Goal: Task Accomplishment & Management: Manage account settings

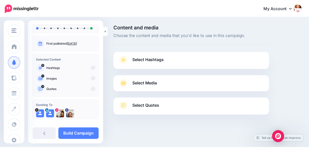
scroll to position [39, 0]
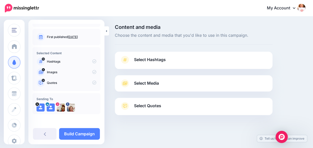
click at [155, 58] on span "Select Hashtags" at bounding box center [150, 59] width 32 height 7
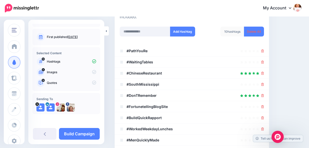
scroll to position [73, 0]
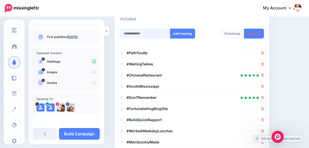
click at [152, 29] on input "text" at bounding box center [145, 34] width 51 height 10
type input "**********"
click at [183, 29] on button "Add Hashtag" at bounding box center [182, 34] width 25 height 10
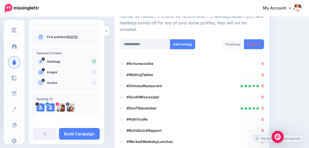
scroll to position [50, 0]
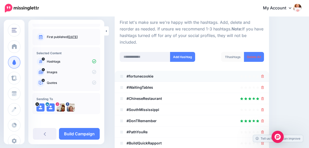
click at [264, 75] on icon at bounding box center [262, 76] width 3 height 3
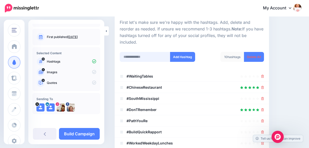
click at [158, 52] on input "text" at bounding box center [145, 57] width 51 height 10
type input "**********"
click at [188, 52] on button "Add Hashtag" at bounding box center [182, 57] width 25 height 10
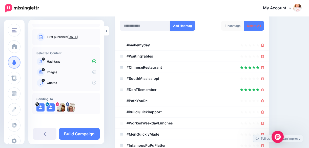
scroll to position [60, 0]
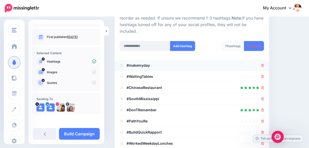
click at [264, 64] on icon at bounding box center [262, 65] width 3 height 3
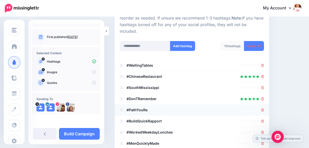
click at [264, 108] on icon at bounding box center [262, 109] width 3 height 3
click at [264, 64] on icon at bounding box center [262, 65] width 3 height 3
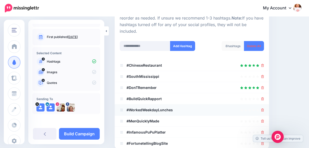
click at [264, 108] on icon at bounding box center [262, 109] width 3 height 3
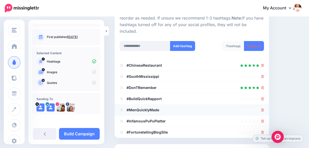
click at [264, 108] on icon at bounding box center [262, 109] width 3 height 3
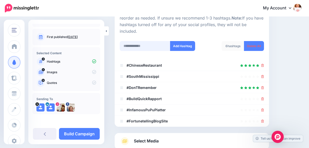
click at [138, 41] on input "text" at bounding box center [145, 46] width 51 height 10
type input "**********"
click at [184, 41] on button "Add Hashtag" at bounding box center [182, 46] width 25 height 10
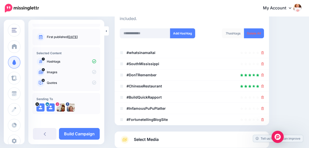
scroll to position [70, 0]
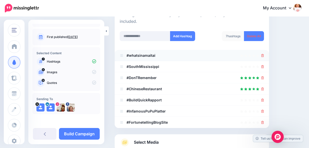
click at [264, 54] on icon at bounding box center [262, 55] width 3 height 3
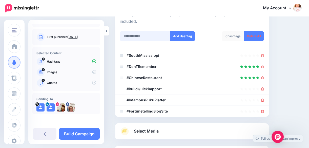
click at [146, 32] on input "text" at bounding box center [145, 36] width 51 height 10
type input "**********"
click at [181, 31] on button "Add Hashtag" at bounding box center [182, 36] width 25 height 10
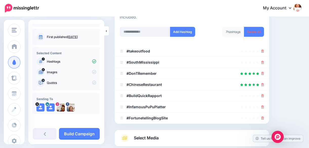
scroll to position [77, 0]
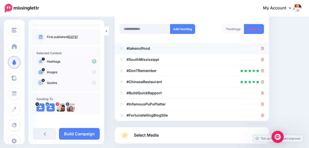
click at [264, 47] on icon at bounding box center [262, 48] width 3 height 3
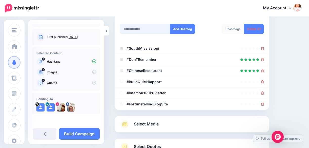
click at [145, 24] on input "text" at bounding box center [145, 29] width 51 height 10
type input "**********"
click at [183, 24] on button "Add Hashtag" at bounding box center [182, 29] width 25 height 10
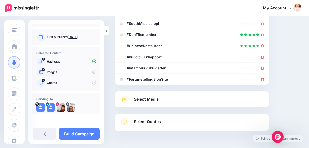
scroll to position [0, 0]
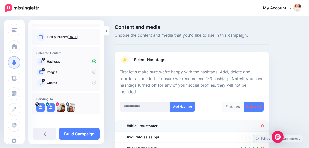
click at [264, 124] on icon at bounding box center [262, 125] width 3 height 3
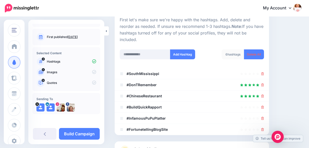
scroll to position [54, 0]
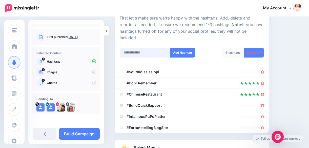
click at [150, 48] on input "text" at bounding box center [145, 53] width 51 height 10
type input "**********"
click at [179, 48] on button "Add Hashtag" at bounding box center [182, 53] width 25 height 10
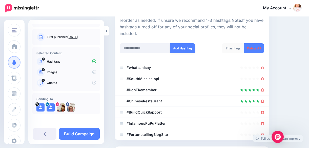
scroll to position [57, 0]
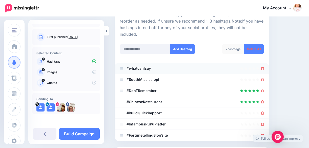
click at [264, 67] on icon at bounding box center [262, 68] width 3 height 3
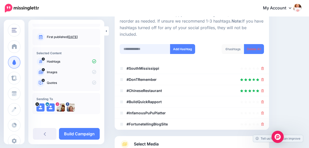
click at [141, 44] on input "text" at bounding box center [145, 49] width 51 height 10
type input "*********"
click at [185, 44] on button "Add Hashtag" at bounding box center [182, 49] width 25 height 10
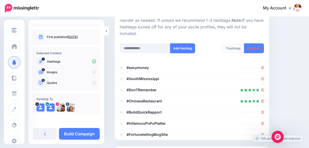
scroll to position [49, 0]
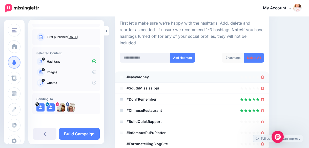
click at [264, 75] on icon at bounding box center [262, 76] width 3 height 3
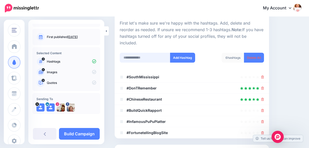
click at [139, 53] on input "text" at bounding box center [145, 58] width 51 height 10
type input "**********"
click at [186, 53] on button "Add Hashtag" at bounding box center [182, 58] width 25 height 10
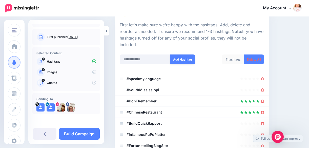
scroll to position [43, 0]
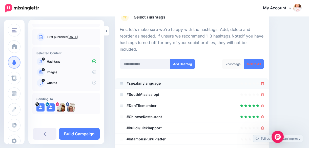
click at [264, 82] on icon at bounding box center [262, 83] width 3 height 3
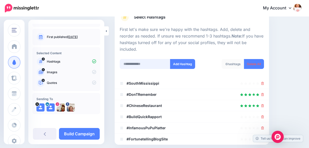
click at [152, 59] on input "text" at bounding box center [145, 64] width 51 height 10
type input "**********"
click at [180, 59] on button "Add Hashtag" at bounding box center [182, 64] width 25 height 10
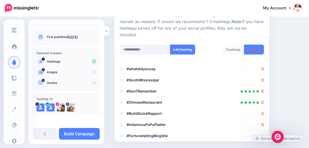
scroll to position [51, 0]
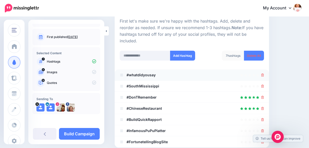
click at [264, 73] on icon at bounding box center [262, 74] width 3 height 3
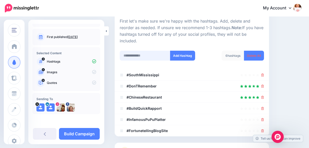
click at [147, 51] on input "text" at bounding box center [145, 56] width 51 height 10
type input "*"
type input "**********"
click at [184, 51] on button "Add Hashtag" at bounding box center [182, 56] width 25 height 10
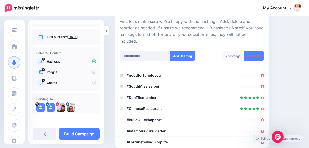
scroll to position [52, 0]
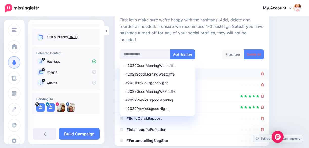
click at [264, 72] on icon at bounding box center [262, 73] width 3 height 3
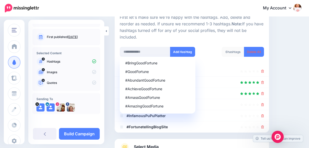
scroll to position [48, 0]
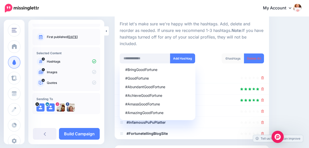
click at [296, 72] on div "Content and media Choose the content and media that you'd like to use in this c…" at bounding box center [208, 93] width 194 height 234
click at [197, 119] on div at bounding box center [192, 122] width 144 height 6
click at [179, 111] on div "#AmazingGoodFortune" at bounding box center [157, 113] width 65 height 4
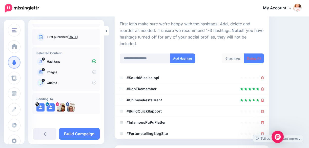
click at [281, 85] on div "**********" at bounding box center [208, 93] width 194 height 234
click at [160, 53] on input "**********" at bounding box center [145, 58] width 51 height 10
type input "*"
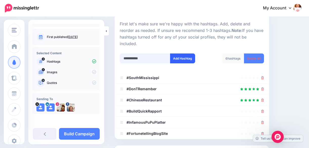
type input "**********"
click at [183, 53] on button "Add Hashtag" at bounding box center [182, 58] width 25 height 10
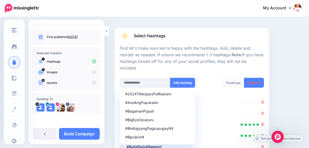
scroll to position [12, 0]
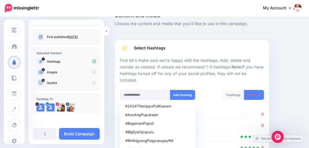
click at [300, 61] on div "Content and media Choose the content and media that you'd like to use in this c…" at bounding box center [208, 135] width 194 height 245
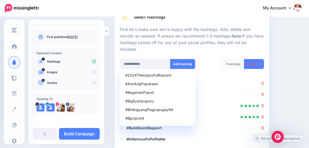
scroll to position [39, 0]
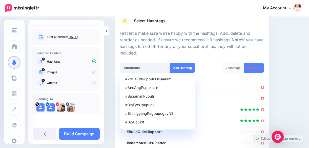
click at [290, 78] on div "Content and media Choose the content and media that you'd like to use in this c…" at bounding box center [208, 108] width 194 height 245
click at [182, 63] on button "Add Hashtag" at bounding box center [182, 68] width 25 height 10
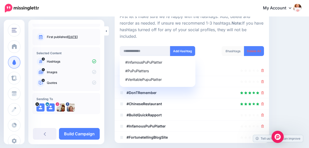
scroll to position [55, 0]
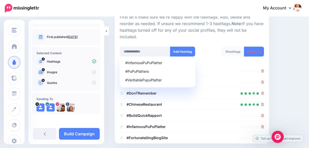
click at [299, 60] on div "Content and media Choose the content and media that you'd like to use in this c…" at bounding box center [208, 92] width 194 height 245
click at [151, 47] on input "text" at bounding box center [145, 52] width 51 height 10
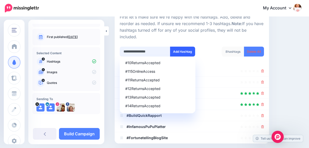
type input "**********"
click at [182, 47] on button "Add Hashtag" at bounding box center [182, 52] width 25 height 10
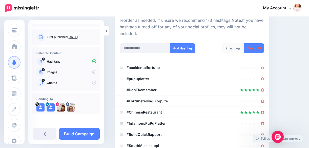
scroll to position [58, 0]
click at [157, 44] on input "text" at bounding box center [145, 49] width 51 height 10
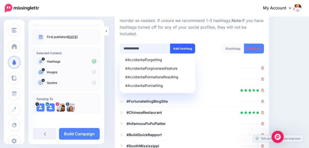
type input "**********"
click at [189, 44] on button "Add Hashtag" at bounding box center [182, 49] width 25 height 10
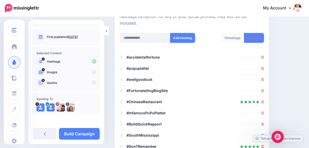
scroll to position [68, 0]
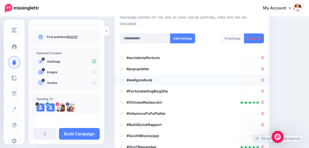
click at [264, 78] on icon at bounding box center [262, 79] width 3 height 3
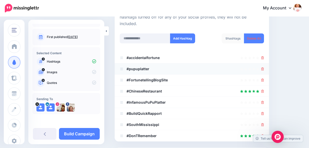
click at [267, 63] on li "#pupuplatter" at bounding box center [192, 68] width 154 height 11
click at [264, 67] on icon at bounding box center [262, 68] width 3 height 3
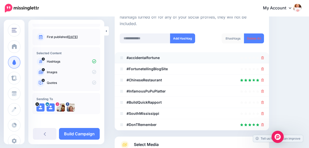
click at [264, 56] on icon at bounding box center [262, 57] width 3 height 3
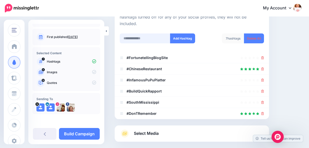
click at [155, 33] on input "text" at bounding box center [145, 38] width 51 height 10
click at [153, 33] on input "*" at bounding box center [145, 38] width 51 height 10
type input "**********"
click at [183, 33] on button "Add Hashtag" at bounding box center [182, 38] width 25 height 10
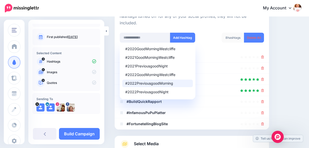
scroll to position [63, 0]
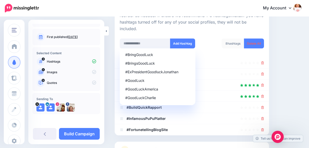
click at [302, 53] on div "Content and media Choose the content and media that you'd like to use in this c…" at bounding box center [208, 84] width 194 height 245
click at [301, 55] on div "Content and media Choose the content and media that you'd like to use in this c…" at bounding box center [208, 84] width 194 height 245
click at [299, 56] on div "Content and media Choose the content and media that you'd like to use in this c…" at bounding box center [208, 84] width 194 height 245
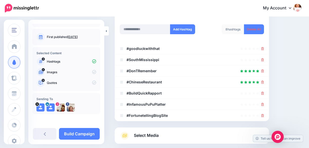
scroll to position [77, 0]
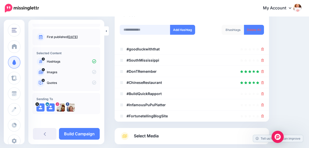
click at [147, 25] on input "text" at bounding box center [145, 30] width 51 height 10
type input "**********"
click at [189, 25] on button "Add Hashtag" at bounding box center [182, 30] width 25 height 10
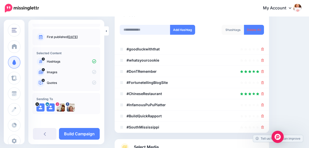
click at [157, 25] on input "text" at bounding box center [145, 30] width 51 height 10
type input "*********"
click at [188, 25] on button "Add Hashtag" at bounding box center [182, 30] width 25 height 10
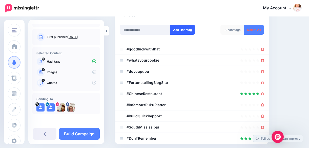
scroll to position [113, 0]
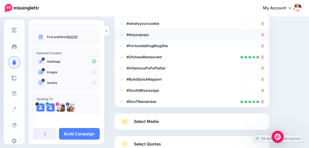
click at [264, 33] on icon at bounding box center [262, 34] width 3 height 3
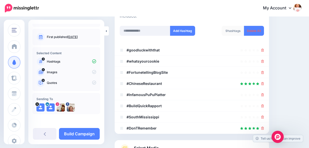
scroll to position [77, 0]
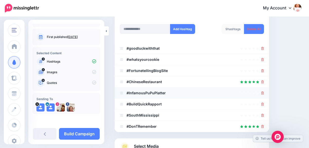
click at [264, 91] on icon at bounding box center [262, 92] width 3 height 3
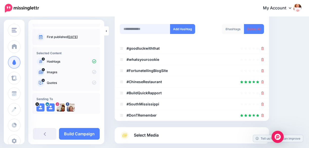
click at [135, 24] on input "text" at bounding box center [145, 29] width 51 height 10
type input "**********"
click at [185, 24] on button "Add Hashtag" at bounding box center [182, 29] width 25 height 10
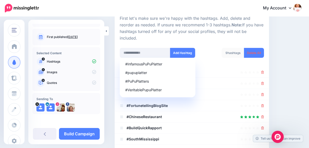
scroll to position [54, 0]
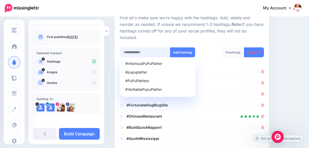
click at [155, 47] on input "text" at bounding box center [145, 52] width 51 height 10
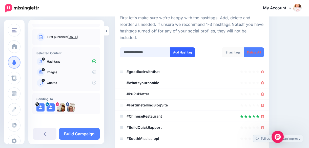
type input "**********"
click at [184, 47] on button "Add Hashtag" at bounding box center [182, 52] width 25 height 10
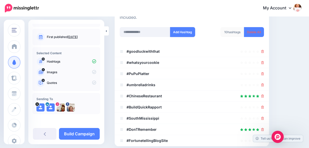
scroll to position [80, 0]
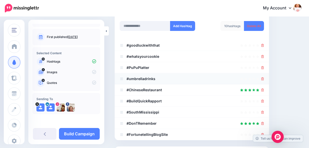
click at [264, 77] on icon at bounding box center [262, 78] width 3 height 3
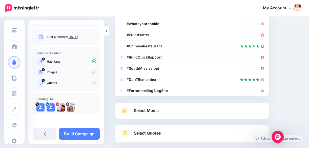
scroll to position [115, 0]
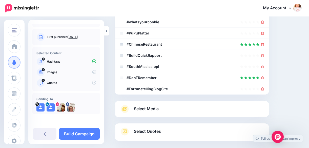
click at [146, 105] on span "Select Media" at bounding box center [146, 108] width 25 height 7
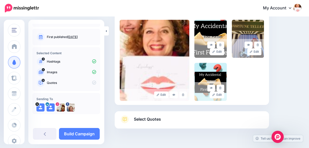
scroll to position [117, 0]
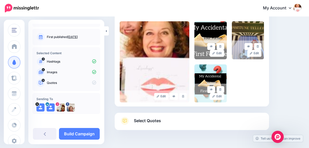
click at [255, 73] on div "Edit Edit Edit" at bounding box center [192, 61] width 144 height 81
click at [258, 72] on div "Edit Edit Edit" at bounding box center [192, 61] width 144 height 81
click at [50, 81] on p "Quotes" at bounding box center [71, 82] width 49 height 5
click at [46, 82] on div "14 Quotes" at bounding box center [66, 83] width 60 height 8
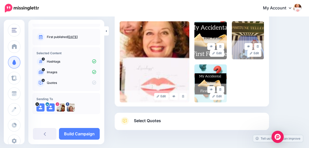
scroll to position [132, 0]
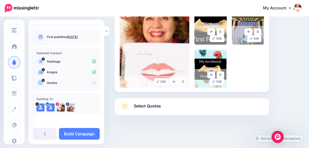
drag, startPoint x: 142, startPoint y: 105, endPoint x: 139, endPoint y: 102, distance: 4.5
click at [142, 105] on span "Select Quotes" at bounding box center [147, 105] width 27 height 7
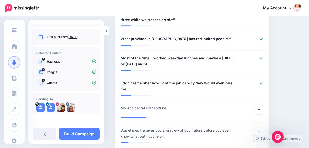
scroll to position [471, 0]
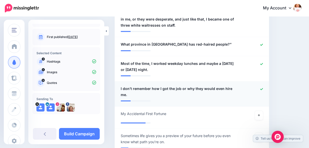
click at [263, 88] on icon at bounding box center [261, 89] width 3 height 2
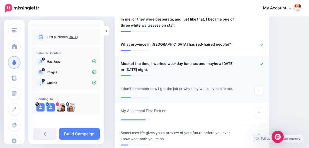
click at [263, 62] on link at bounding box center [261, 64] width 3 height 4
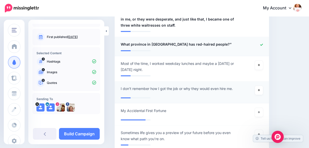
click at [263, 44] on icon at bounding box center [261, 45] width 3 height 2
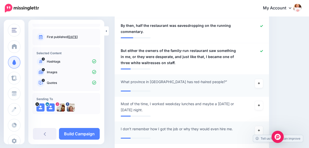
scroll to position [432, 0]
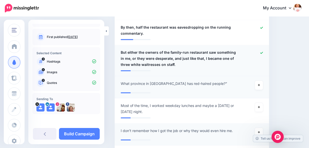
click at [263, 52] on icon at bounding box center [261, 53] width 3 height 2
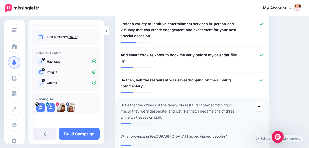
scroll to position [366, 0]
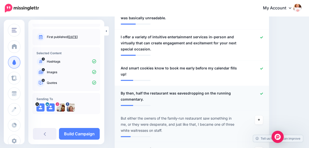
click at [263, 92] on icon at bounding box center [261, 93] width 3 height 3
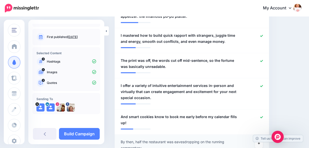
scroll to position [316, 0]
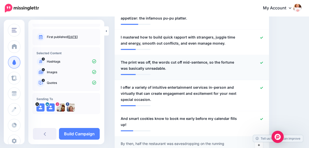
click at [263, 61] on icon at bounding box center [261, 62] width 3 height 3
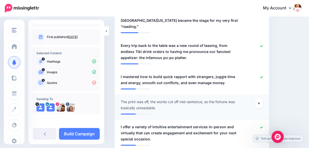
scroll to position [271, 0]
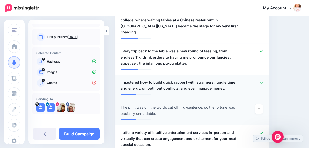
click at [266, 79] on div at bounding box center [254, 85] width 25 height 12
click at [263, 81] on icon at bounding box center [261, 82] width 3 height 3
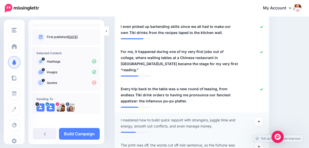
scroll to position [213, 0]
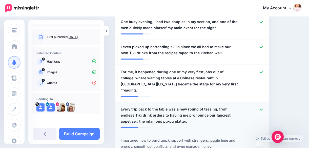
click at [263, 108] on icon at bounding box center [261, 109] width 3 height 3
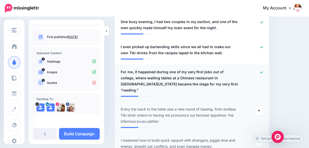
click at [263, 72] on icon at bounding box center [261, 72] width 3 height 3
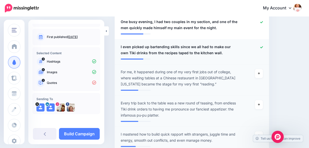
click at [263, 46] on icon at bounding box center [261, 47] width 3 height 3
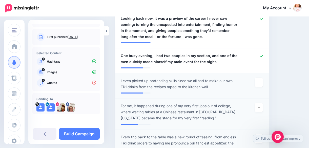
scroll to position [169, 0]
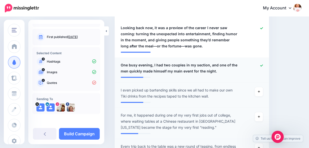
click at [263, 66] on icon at bounding box center [261, 65] width 3 height 3
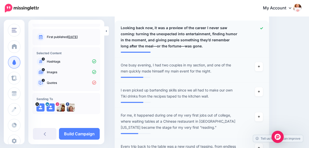
click at [263, 28] on icon at bounding box center [261, 28] width 3 height 3
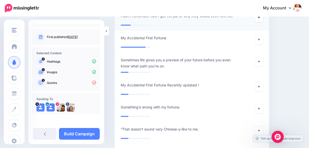
scroll to position [542, 0]
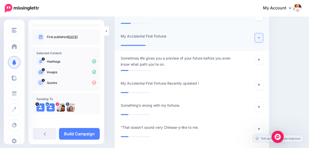
click at [260, 33] on link at bounding box center [259, 37] width 8 height 9
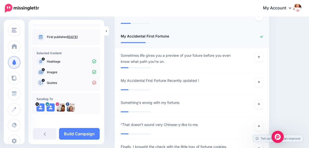
click at [172, 33] on div "**********" at bounding box center [179, 36] width 125 height 6
click at [260, 52] on link at bounding box center [259, 56] width 8 height 9
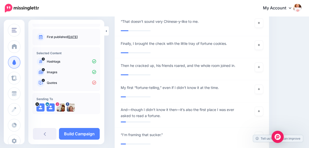
scroll to position [647, 0]
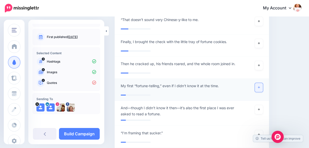
click at [260, 86] on icon at bounding box center [259, 87] width 2 height 2
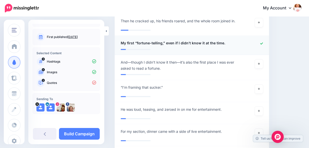
scroll to position [691, 0]
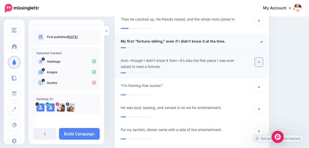
click at [263, 57] on link at bounding box center [259, 61] width 8 height 9
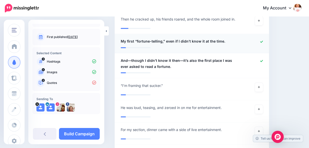
click at [92, 82] on icon at bounding box center [94, 82] width 4 height 4
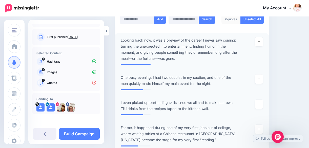
scroll to position [159, 0]
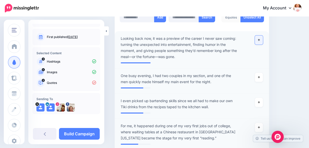
click at [263, 41] on link at bounding box center [259, 39] width 8 height 9
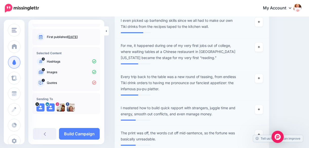
scroll to position [241, 0]
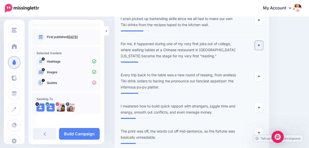
click at [260, 45] on icon at bounding box center [259, 45] width 2 height 2
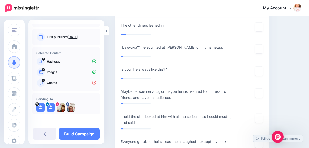
scroll to position [820, 0]
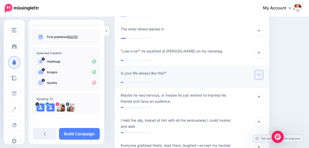
click at [263, 70] on link at bounding box center [259, 74] width 8 height 9
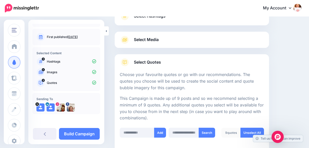
scroll to position [27, 0]
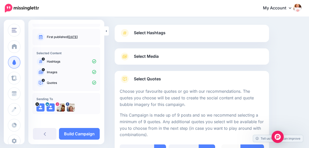
click at [147, 57] on span "Select Media" at bounding box center [146, 56] width 25 height 7
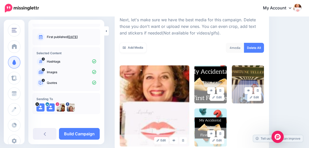
scroll to position [71, 0]
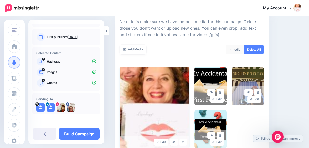
click at [184, 81] on img at bounding box center [155, 107] width 70 height 81
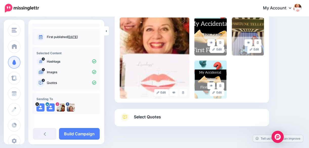
scroll to position [127, 0]
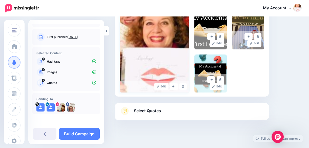
click at [137, 68] on img at bounding box center [155, 51] width 70 height 81
click at [184, 87] on icon at bounding box center [183, 86] width 2 height 3
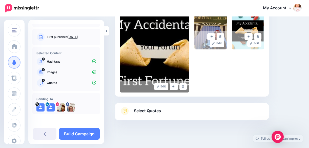
click at [228, 77] on div "Edit Edit Edit" at bounding box center [192, 51] width 144 height 81
click at [163, 87] on link "Edit" at bounding box center [161, 86] width 14 height 7
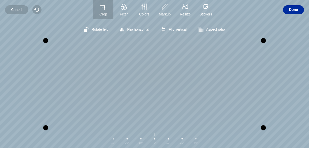
click at [295, 11] on span "Done" at bounding box center [293, 9] width 9 height 9
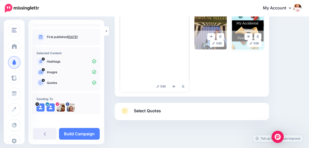
click at [245, 27] on img at bounding box center [248, 30] width 32 height 38
click at [250, 35] on icon at bounding box center [248, 36] width 3 height 3
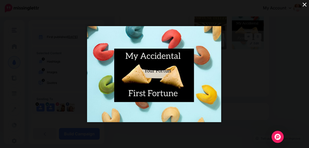
click at [261, 63] on div "×" at bounding box center [154, 74] width 309 height 148
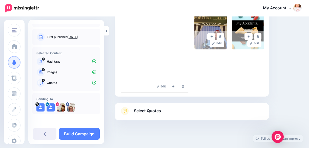
click at [147, 110] on span "Select Quotes" at bounding box center [147, 110] width 27 height 7
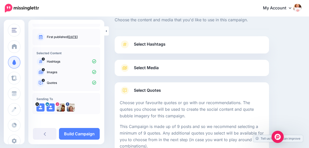
scroll to position [10, 0]
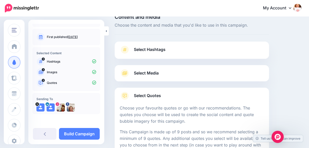
click at [137, 73] on span "Select Media" at bounding box center [146, 73] width 25 height 7
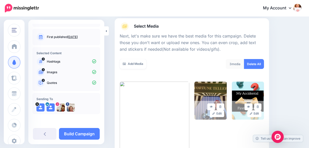
scroll to position [57, 0]
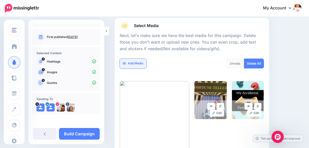
click at [139, 63] on link "Add Media" at bounding box center [133, 63] width 27 height 10
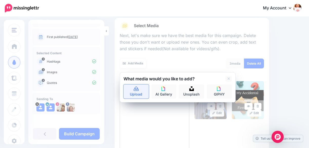
click at [135, 91] on link "Upload" at bounding box center [135, 91] width 25 height 14
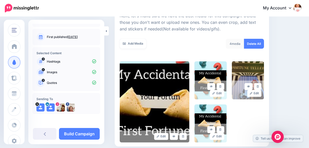
scroll to position [71, 0]
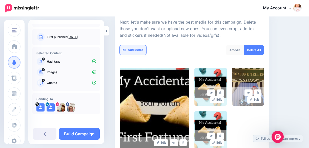
click at [130, 48] on link "Add Media" at bounding box center [133, 50] width 27 height 10
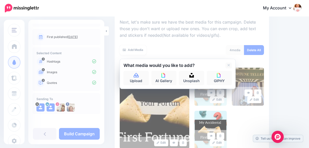
click at [290, 68] on div "Content and media Choose the content and media that you'd like to use in this c…" at bounding box center [208, 78] width 194 height 248
click at [134, 78] on link "Upload" at bounding box center [135, 78] width 25 height 14
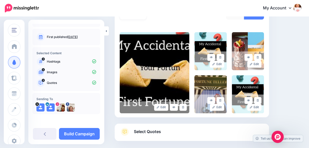
scroll to position [100, 0]
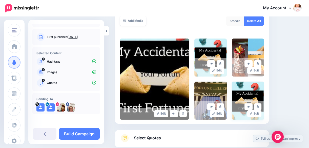
click at [262, 92] on img at bounding box center [248, 100] width 32 height 38
click at [258, 114] on link "Edit" at bounding box center [254, 113] width 14 height 7
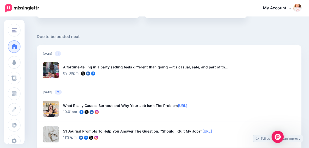
scroll to position [327, 0]
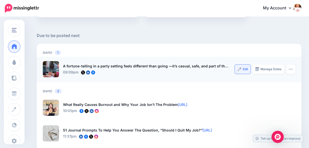
click at [245, 69] on link "Edit" at bounding box center [243, 69] width 16 height 9
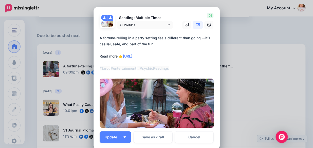
drag, startPoint x: 188, startPoint y: 38, endPoint x: 207, endPoint y: 43, distance: 20.0
click at [207, 43] on textarea "**********" at bounding box center [157, 53] width 116 height 36
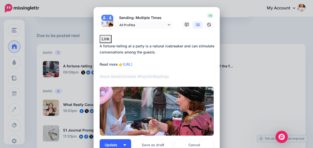
type textarea "**********"
click at [117, 142] on button "Update" at bounding box center [114, 145] width 31 height 12
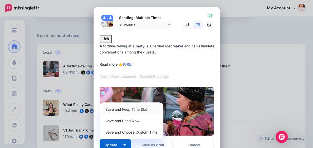
click at [116, 108] on link "Save and Keep Time Slot" at bounding box center [130, 109] width 59 height 10
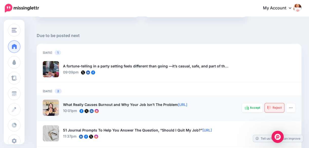
click at [281, 108] on span "Reject" at bounding box center [277, 107] width 9 height 3
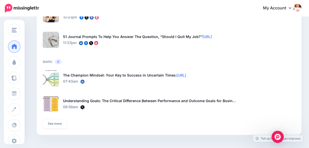
scroll to position [415, 0]
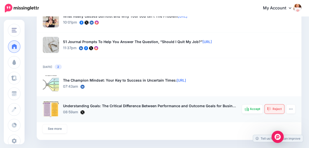
click at [278, 107] on span "Reject" at bounding box center [277, 108] width 9 height 3
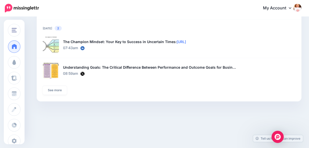
scroll to position [458, 0]
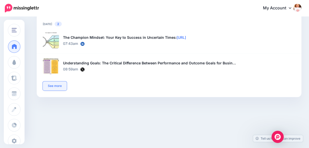
click at [55, 86] on link "See more" at bounding box center [55, 85] width 24 height 9
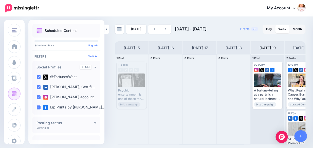
click at [202, 92] on div at bounding box center [199, 99] width 33 height 90
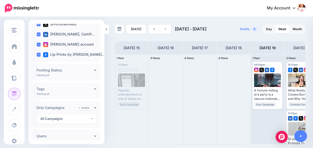
scroll to position [72, 0]
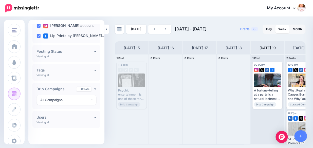
click at [93, 55] on div "Posting Status Viewing all Published Scheduled Awaiting Approval Error" at bounding box center [66, 53] width 68 height 17
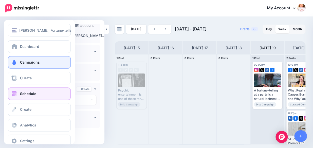
click at [26, 64] on span "Campaigns" at bounding box center [30, 62] width 20 height 4
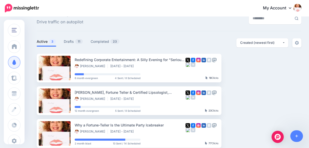
scroll to position [64, 0]
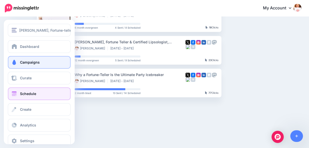
click at [30, 93] on span "Schedule" at bounding box center [28, 93] width 16 height 4
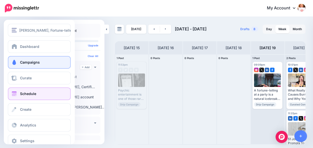
click at [25, 61] on span "Campaigns" at bounding box center [30, 62] width 20 height 4
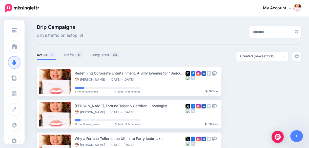
click at [156, 27] on div "Drip Campaigns Drive traffic on autopilot" at bounding box center [123, 32] width 181 height 14
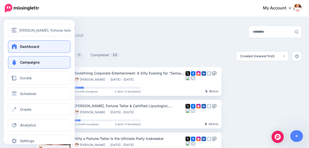
click at [27, 47] on span "Dashboard" at bounding box center [29, 46] width 19 height 4
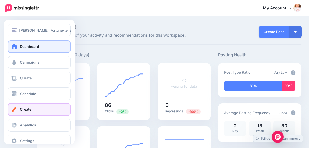
click at [21, 111] on span "Create" at bounding box center [25, 109] width 11 height 4
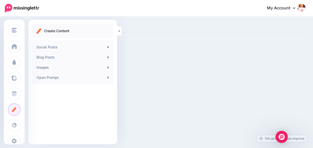
click at [164, 46] on div at bounding box center [156, 32] width 313 height 31
click at [253, 55] on div "[PERSON_NAME], Fortune-teller & Certified Lipsologist [PERSON_NAME], Fortune-te…" at bounding box center [156, 74] width 313 height 148
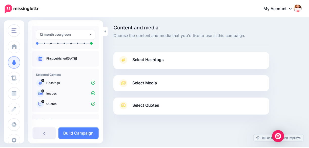
scroll to position [39, 0]
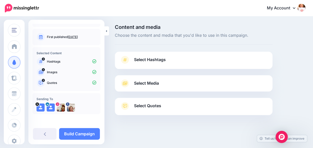
click at [58, 72] on p "Images" at bounding box center [71, 72] width 49 height 5
click at [158, 82] on span "Select Media" at bounding box center [146, 83] width 25 height 7
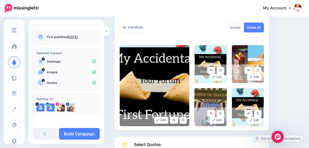
scroll to position [95, 0]
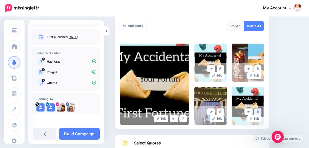
click at [261, 111] on link at bounding box center [257, 111] width 7 height 7
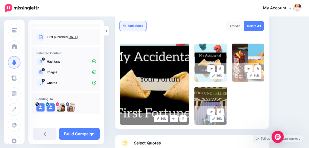
click at [138, 25] on link "Add Media" at bounding box center [133, 26] width 27 height 10
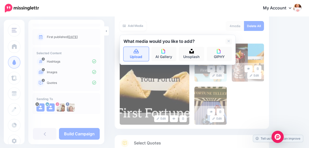
click at [137, 52] on icon at bounding box center [136, 51] width 5 height 5
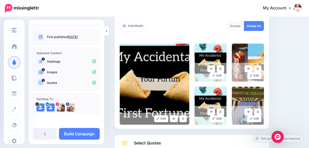
scroll to position [132, 0]
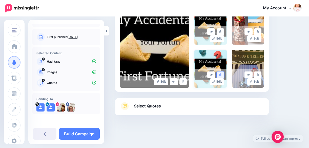
click at [221, 74] on icon at bounding box center [220, 74] width 2 height 3
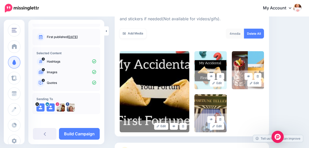
scroll to position [83, 0]
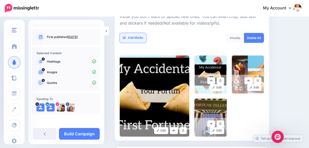
click at [139, 37] on link "Add Media" at bounding box center [133, 38] width 27 height 10
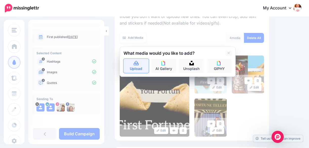
click at [136, 65] on icon at bounding box center [136, 63] width 5 height 5
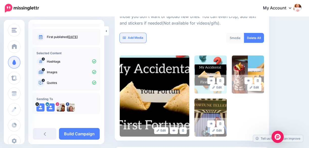
click at [138, 37] on link "Add Media" at bounding box center [133, 38] width 27 height 10
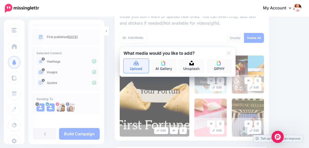
scroll to position [132, 0]
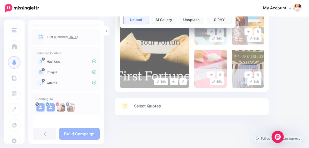
click at [137, 65] on img at bounding box center [155, 47] width 70 height 81
click at [137, 19] on link "Upload" at bounding box center [135, 17] width 25 height 14
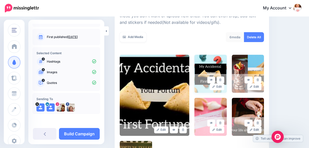
scroll to position [84, 0]
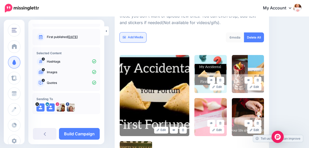
click at [136, 36] on link "Add Media" at bounding box center [133, 37] width 27 height 10
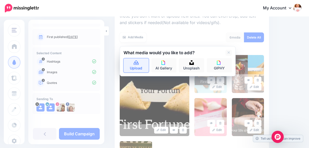
click at [135, 63] on icon at bounding box center [136, 62] width 5 height 5
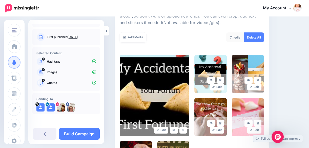
scroll to position [138, 0]
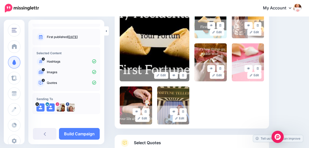
click at [222, 121] on div "Edit Edit Edit" at bounding box center [192, 62] width 144 height 124
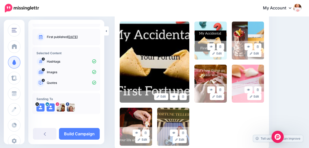
scroll to position [101, 0]
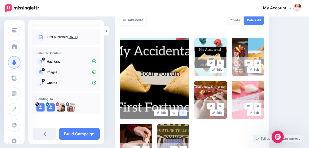
click at [184, 112] on icon at bounding box center [183, 112] width 2 height 3
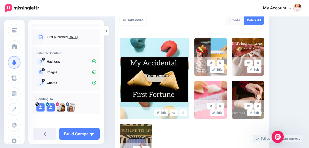
click at [215, 134] on div "Edit Edit Edit" at bounding box center [192, 100] width 144 height 124
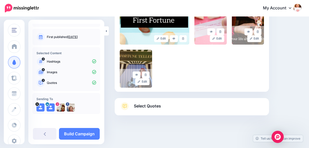
scroll to position [167, 0]
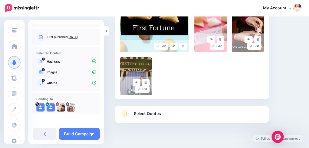
click at [41, 82] on icon at bounding box center [41, 83] width 8 height 8
click at [76, 132] on link "Build Campaign" at bounding box center [79, 134] width 41 height 12
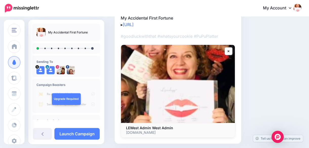
scroll to position [64, 0]
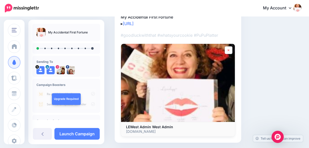
click at [228, 50] on icon at bounding box center [229, 50] width 2 height 2
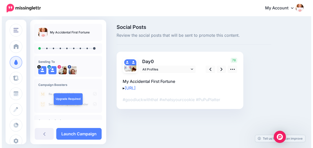
scroll to position [0, 0]
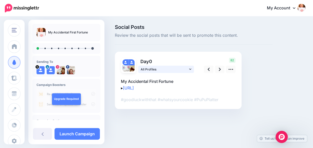
click at [191, 69] on icon at bounding box center [190, 69] width 2 height 4
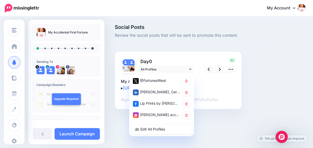
click at [202, 90] on p "My Accidental First Fortune ▸ https://lttr.ai/Ai7ou" at bounding box center [178, 84] width 114 height 13
click at [216, 88] on textarea "**********" at bounding box center [178, 84] width 114 height 13
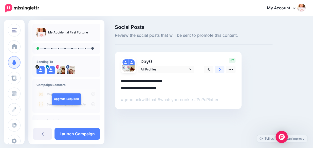
click at [218, 69] on icon at bounding box center [219, 69] width 2 height 5
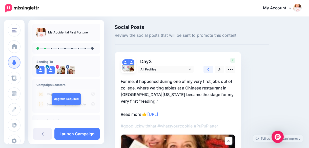
click at [208, 69] on icon at bounding box center [208, 69] width 2 height 5
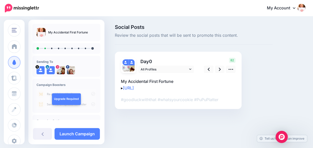
click at [192, 98] on p "#goodluckwiththat #whatsyourcookie #PuPuPlatter" at bounding box center [178, 99] width 114 height 7
click at [229, 68] on icon at bounding box center [230, 69] width 5 height 5
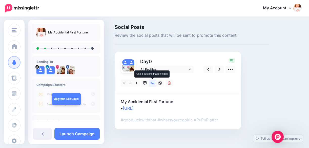
click at [152, 82] on icon at bounding box center [153, 83] width 4 height 4
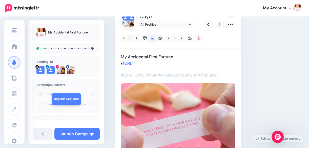
scroll to position [45, 0]
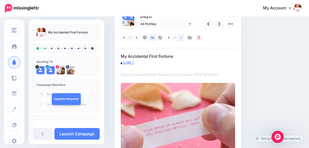
click at [182, 38] on link at bounding box center [181, 37] width 6 height 7
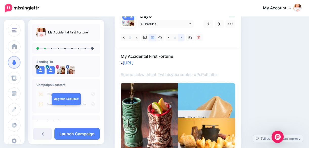
click at [181, 38] on icon at bounding box center [181, 38] width 1 height 4
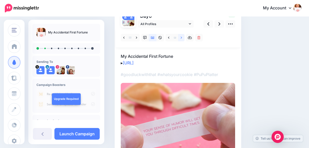
click at [181, 38] on icon at bounding box center [181, 38] width 1 height 4
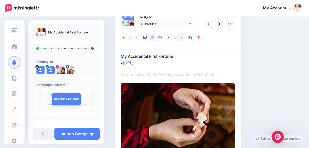
click at [181, 38] on icon at bounding box center [181, 38] width 1 height 4
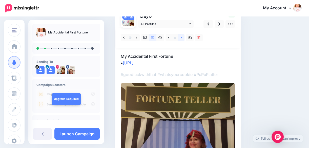
click at [181, 38] on icon at bounding box center [181, 38] width 1 height 4
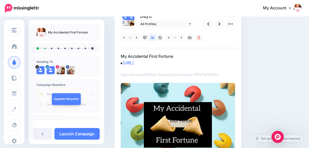
click at [284, 107] on div "Social Posts Review the social posts that will be sent to promote this content.…" at bounding box center [208, 82] width 194 height 207
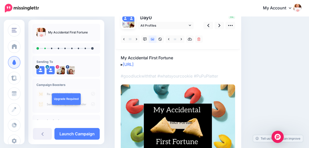
scroll to position [42, 0]
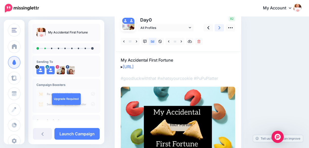
click at [220, 28] on icon at bounding box center [219, 27] width 2 height 3
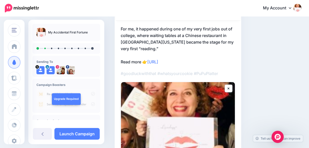
scroll to position [72, 0]
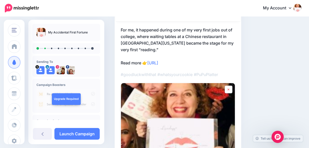
click at [228, 89] on icon at bounding box center [229, 89] width 2 height 2
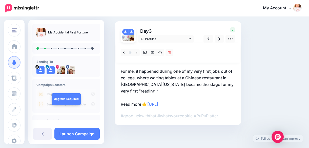
scroll to position [30, 0]
click at [192, 78] on p "For me, it happened during one of my very first jobs out of college, where wait…" at bounding box center [178, 87] width 114 height 39
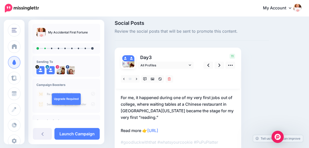
scroll to position [0, 0]
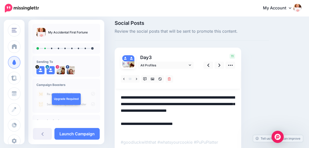
click at [172, 99] on textarea "**********" at bounding box center [178, 113] width 114 height 39
click at [139, 98] on textarea "**********" at bounding box center [178, 113] width 114 height 39
click at [176, 97] on textarea "**********" at bounding box center [178, 113] width 114 height 39
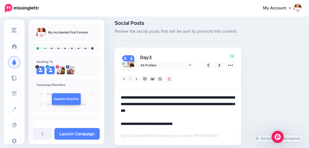
click at [221, 130] on div at bounding box center [178, 104] width 114 height 70
click at [210, 97] on textarea "**********" at bounding box center [178, 110] width 114 height 33
click at [137, 103] on textarea "**********" at bounding box center [178, 110] width 114 height 33
type textarea "**********"
click at [219, 128] on div at bounding box center [178, 104] width 114 height 70
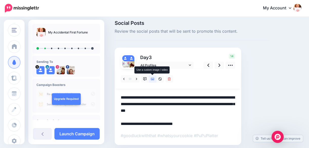
click at [151, 78] on icon at bounding box center [153, 79] width 4 height 4
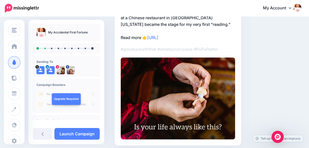
scroll to position [94, 0]
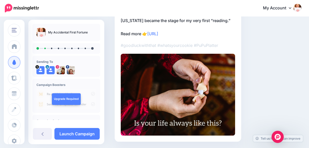
click at [265, 96] on div "Social Posts Review the social posts that will be sent to promote this content.…" at bounding box center [192, 43] width 162 height 226
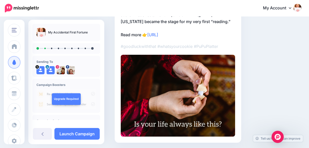
scroll to position [93, 0]
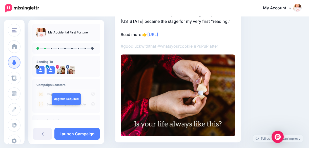
click at [215, 76] on img at bounding box center [178, 95] width 114 height 82
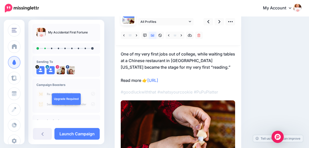
scroll to position [47, 0]
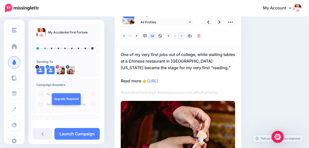
click at [181, 35] on icon at bounding box center [181, 36] width 1 height 2
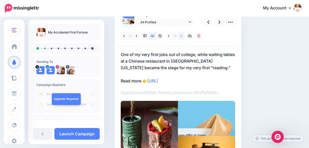
click at [181, 35] on icon at bounding box center [181, 36] width 1 height 2
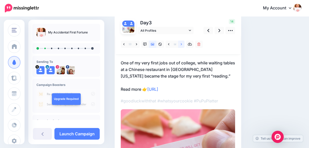
scroll to position [38, 0]
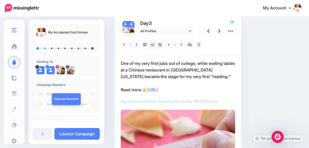
click at [294, 102] on div "Social Posts Review the social posts that will be sent to promote this content.…" at bounding box center [208, 99] width 194 height 226
click at [179, 44] on link at bounding box center [181, 44] width 6 height 7
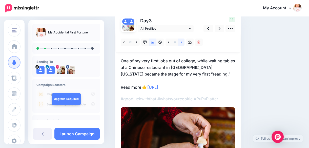
scroll to position [40, 0]
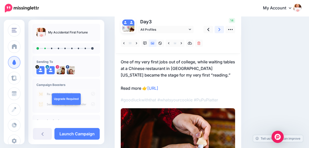
click at [219, 29] on icon at bounding box center [219, 29] width 2 height 5
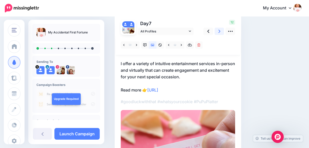
scroll to position [37, 0]
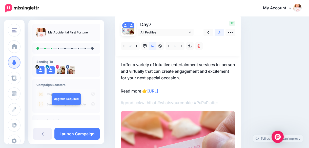
click at [220, 31] on icon at bounding box center [219, 32] width 2 height 5
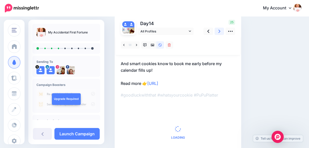
scroll to position [36, 0]
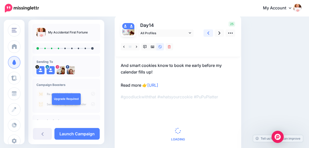
click at [208, 33] on icon at bounding box center [208, 32] width 2 height 3
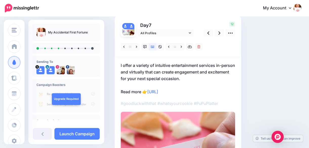
click at [181, 47] on icon at bounding box center [181, 47] width 1 height 4
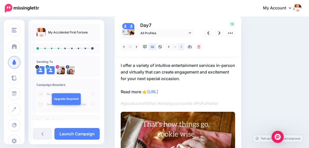
click at [181, 47] on icon at bounding box center [181, 47] width 1 height 4
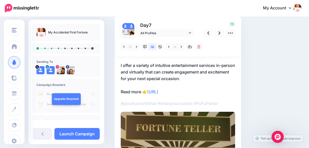
click at [256, 78] on div "Social Posts Review the social posts that will be sent to promote this content.…" at bounding box center [192, 108] width 162 height 241
click at [218, 33] on icon at bounding box center [219, 32] width 2 height 5
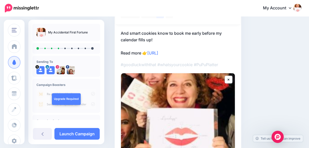
scroll to position [47, 0]
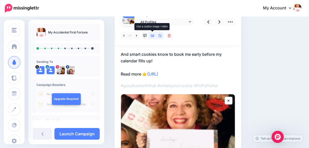
click at [152, 35] on icon at bounding box center [153, 36] width 4 height 4
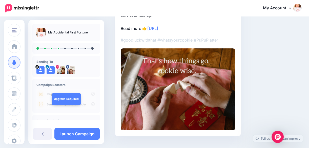
scroll to position [73, 0]
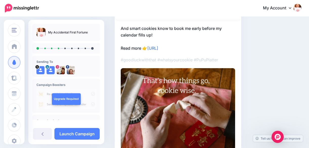
click at [214, 71] on img at bounding box center [178, 109] width 114 height 82
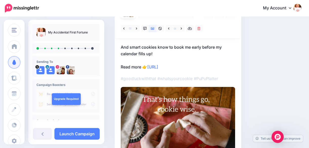
scroll to position [53, 0]
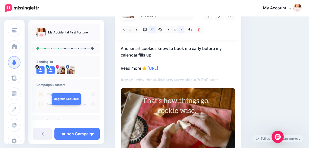
click at [181, 29] on icon at bounding box center [181, 30] width 1 height 4
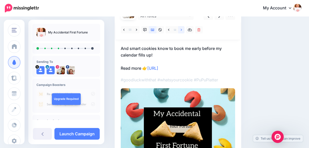
click at [181, 29] on icon at bounding box center [181, 30] width 1 height 4
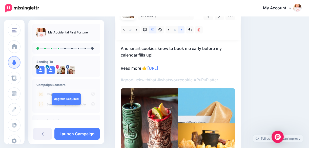
click at [181, 29] on icon at bounding box center [181, 30] width 1 height 4
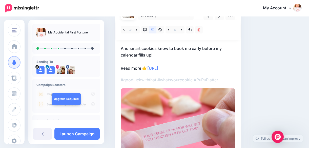
click at [266, 84] on div "Social Posts Review the social posts that will be sent to promote this content.…" at bounding box center [192, 81] width 162 height 220
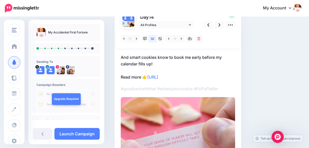
scroll to position [44, 0]
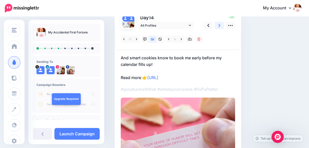
click at [218, 26] on link at bounding box center [220, 25] width 10 height 7
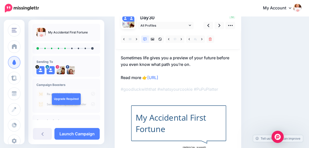
drag, startPoint x: 307, startPoint y: 61, endPoint x: 306, endPoint y: 79, distance: 17.8
click at [305, 79] on div "Social Posts Review the social posts that will be sent to promote this content.…" at bounding box center [208, 79] width 194 height 196
drag, startPoint x: 306, startPoint y: 78, endPoint x: 288, endPoint y: 78, distance: 17.7
click at [288, 78] on div "Social Posts Review the social posts that will be sent to promote this content.…" at bounding box center [208, 79] width 194 height 196
click at [218, 25] on icon at bounding box center [219, 25] width 2 height 5
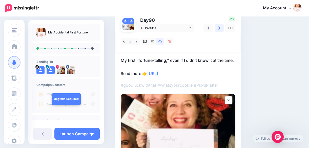
scroll to position [38, 0]
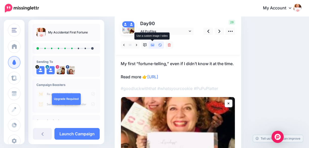
click at [152, 45] on icon at bounding box center [153, 45] width 4 height 4
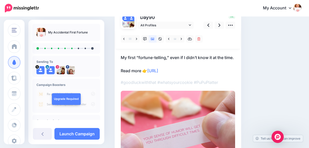
scroll to position [39, 0]
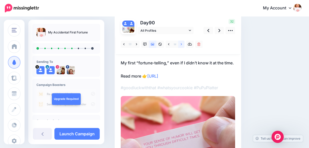
click at [181, 43] on icon at bounding box center [181, 44] width 1 height 2
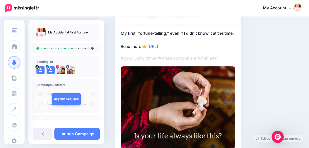
scroll to position [69, 0]
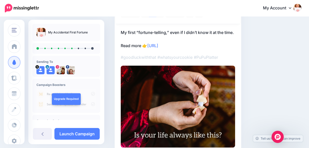
click at [288, 84] on div "Social Posts Review the social posts that will be sent to promote this content.…" at bounding box center [208, 61] width 194 height 213
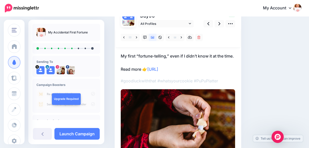
scroll to position [36, 0]
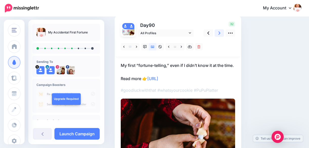
click at [220, 33] on icon at bounding box center [219, 32] width 2 height 3
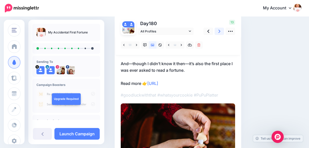
scroll to position [37, 0]
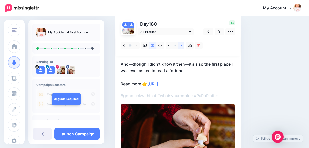
click at [181, 44] on icon at bounding box center [181, 46] width 1 height 4
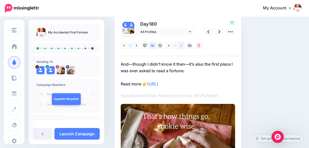
click at [181, 44] on icon at bounding box center [181, 46] width 1 height 4
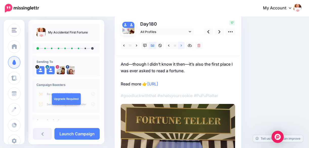
click at [181, 44] on icon at bounding box center [181, 46] width 1 height 4
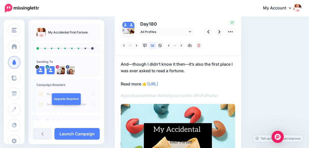
click at [292, 89] on div "Social Posts Review the social posts that will be sent to promote this content.…" at bounding box center [208, 97] width 194 height 220
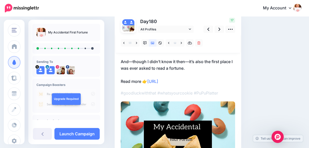
scroll to position [40, 0]
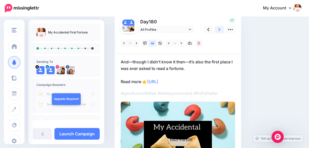
click at [219, 29] on icon at bounding box center [219, 29] width 2 height 3
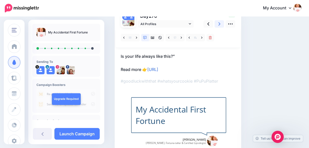
scroll to position [44, 0]
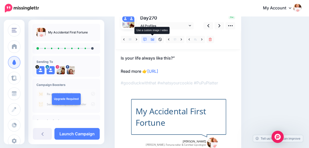
click at [154, 38] on icon at bounding box center [153, 39] width 4 height 3
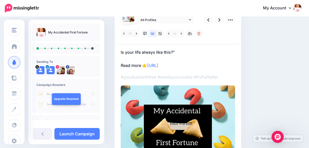
scroll to position [48, 0]
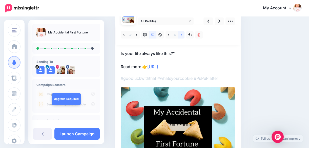
click at [181, 35] on icon at bounding box center [181, 35] width 1 height 2
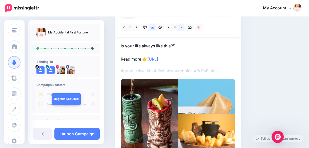
scroll to position [52, 0]
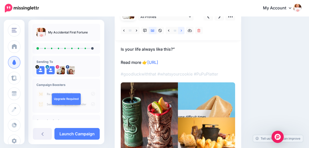
click at [182, 30] on link at bounding box center [181, 30] width 6 height 7
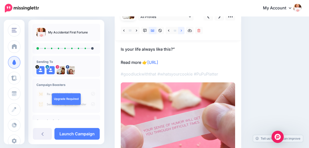
click at [182, 30] on link at bounding box center [181, 30] width 6 height 7
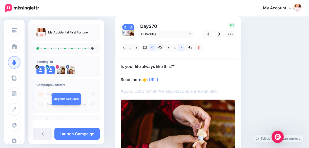
scroll to position [32, 0]
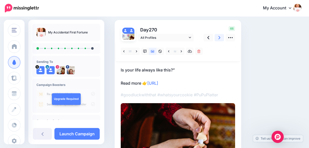
click at [218, 35] on icon at bounding box center [219, 37] width 2 height 5
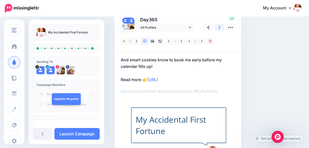
scroll to position [41, 0]
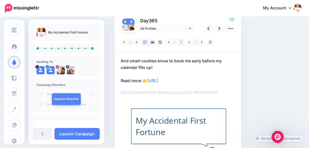
click at [181, 41] on icon at bounding box center [181, 42] width 1 height 2
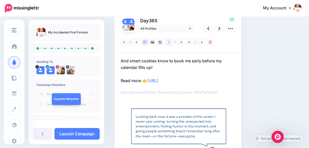
click at [169, 42] on link at bounding box center [169, 41] width 6 height 7
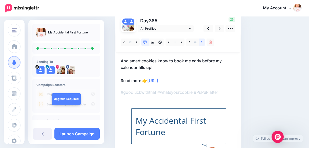
click at [201, 42] on icon at bounding box center [201, 42] width 1 height 4
click at [182, 42] on icon at bounding box center [181, 42] width 1 height 2
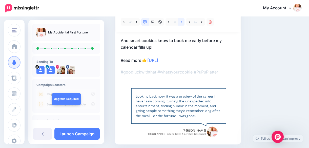
scroll to position [54, 0]
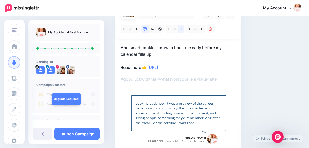
click at [182, 29] on icon at bounding box center [181, 29] width 1 height 2
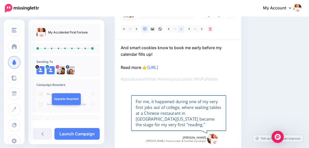
click at [182, 29] on icon at bounding box center [181, 29] width 1 height 2
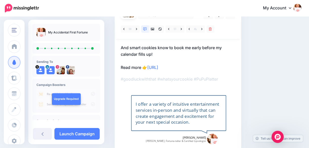
click at [271, 91] on div "Social Posts Review the social posts that will be sent to promote this content.…" at bounding box center [192, 69] width 162 height 196
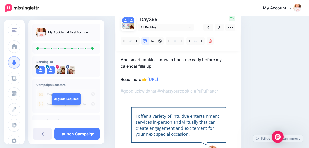
scroll to position [40, 0]
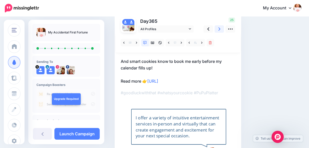
click at [219, 29] on icon at bounding box center [219, 28] width 2 height 3
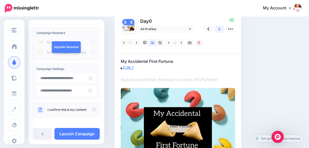
scroll to position [55, 0]
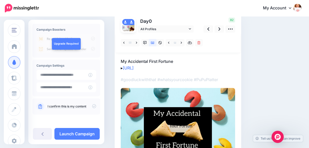
click at [83, 120] on div "My Accidental First Fortune Sending To" at bounding box center [66, 82] width 76 height 124
click at [75, 105] on link "I confirm this is my content" at bounding box center [67, 106] width 39 height 4
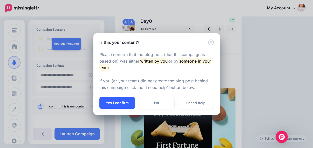
click at [116, 101] on button "Yes I confirm" at bounding box center [117, 103] width 36 height 12
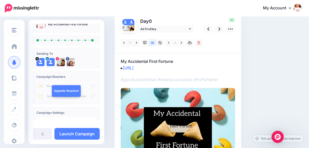
scroll to position [0, 0]
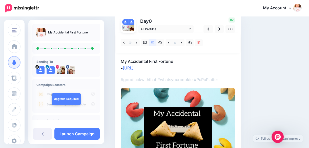
click at [286, 56] on div "Social Posts Review the social posts that will be sent to promote this content.…" at bounding box center [208, 87] width 194 height 207
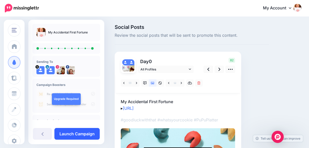
click at [73, 133] on link "Launch Campaign" at bounding box center [76, 134] width 45 height 12
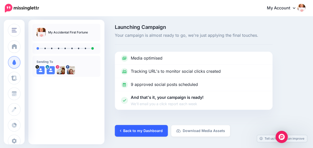
click at [139, 130] on link "Back to my Dashboard" at bounding box center [141, 131] width 53 height 12
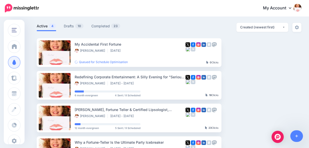
scroll to position [29, 0]
